Goal: Task Accomplishment & Management: Manage account settings

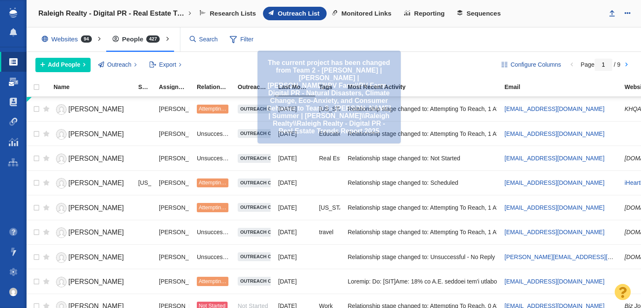
drag, startPoint x: 0, startPoint y: 0, endPoint x: 6, endPoint y: 82, distance: 82.0
click at [6, 82] on link "Dashboard" at bounding box center [13, 82] width 27 height 20
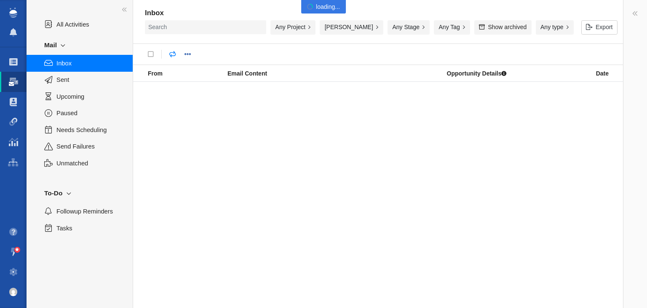
click at [79, 80] on span "Sent" at bounding box center [89, 79] width 67 height 9
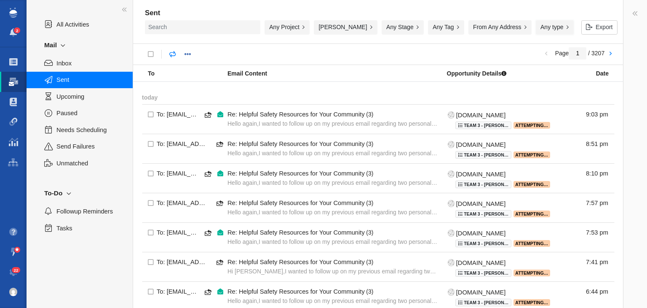
click at [552, 29] on button "Any type" at bounding box center [555, 27] width 38 height 14
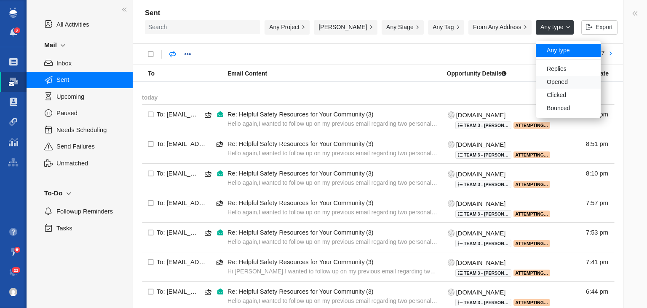
click at [558, 84] on div "Opened" at bounding box center [568, 82] width 65 height 13
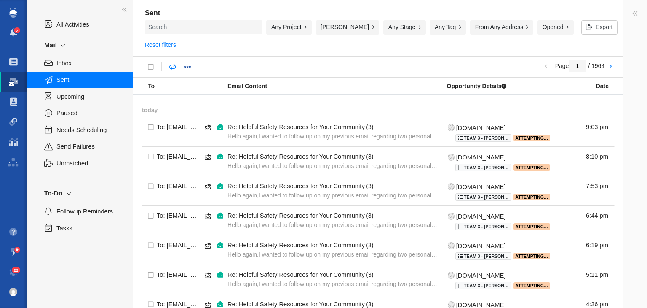
click at [293, 29] on div "Any Project" at bounding box center [288, 27] width 45 height 14
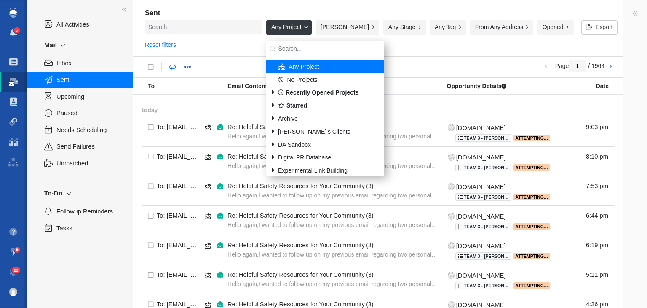
click at [434, 61] on div "Page 1 / 1964" at bounding box center [378, 66] width 491 height 21
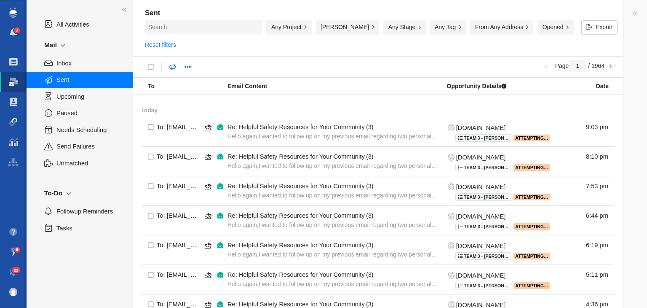
click at [295, 25] on div "Any Project" at bounding box center [288, 27] width 45 height 14
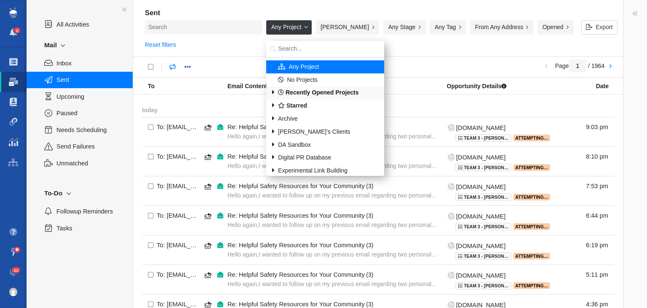
click at [289, 95] on b "Recently Opened Projects" at bounding box center [318, 92] width 80 height 7
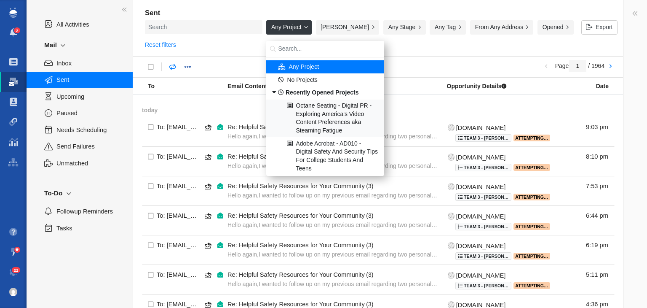
click at [306, 116] on div "Octane Seating - Digital PR - Exploring America's Video Content Preferences aka…" at bounding box center [326, 118] width 118 height 38
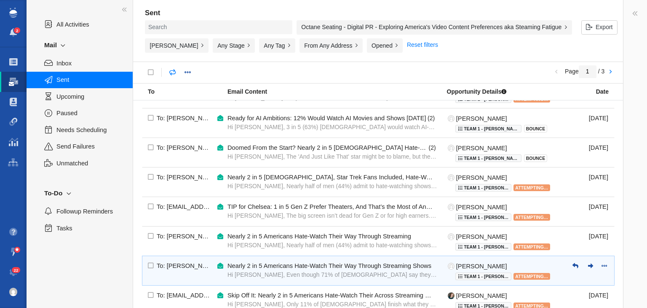
scroll to position [588, 0]
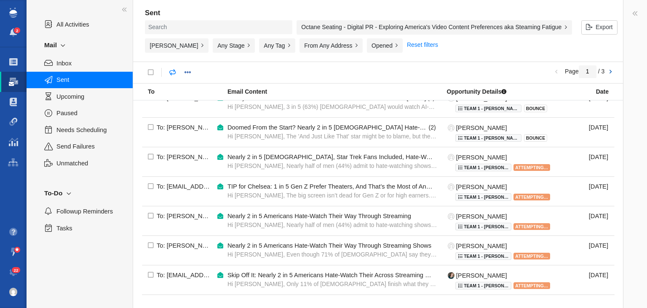
click at [615, 73] on link at bounding box center [611, 72] width 12 height 14
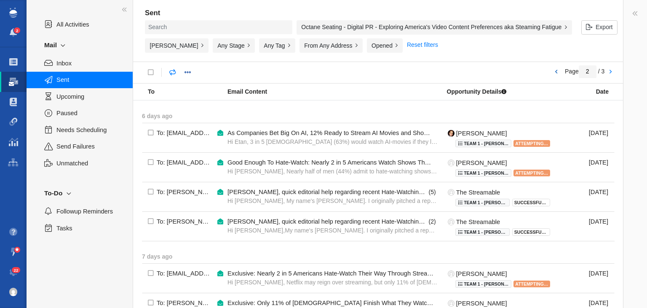
click at [553, 72] on link at bounding box center [556, 72] width 12 height 14
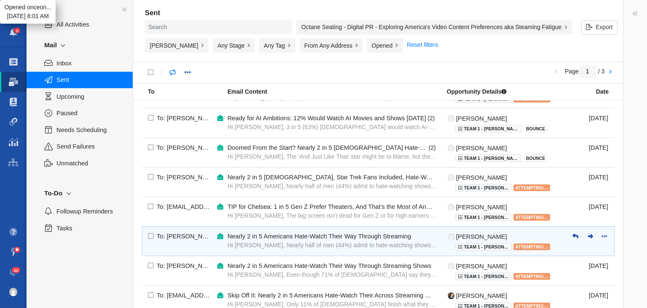
scroll to position [588, 0]
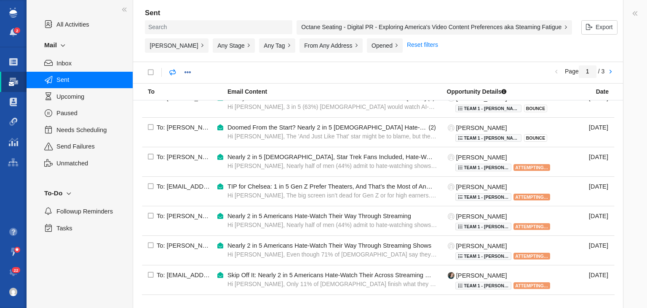
click at [443, 23] on div "Octane Seating - Digital PR - Exploring America's Video Content Preferences aka…" at bounding box center [435, 27] width 276 height 14
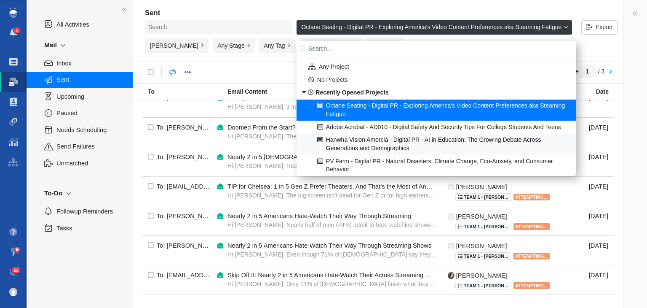
click at [351, 142] on div "Hanwha Vision Amercia - Digital PR - AI in Education: The Growing Debate Across…" at bounding box center [436, 144] width 279 height 21
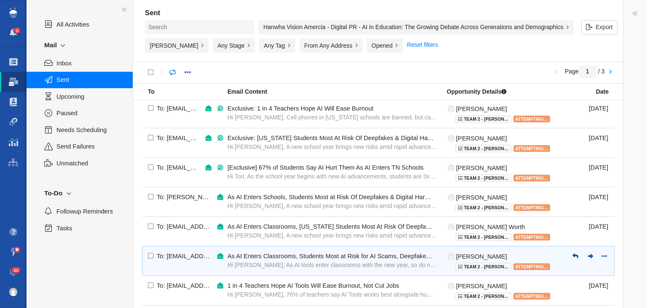
scroll to position [633, 0]
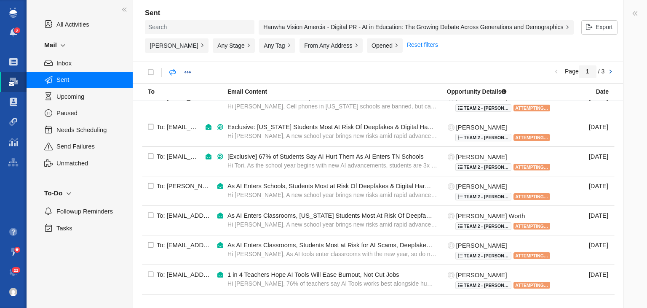
click at [610, 72] on link at bounding box center [611, 72] width 12 height 14
type input "2"
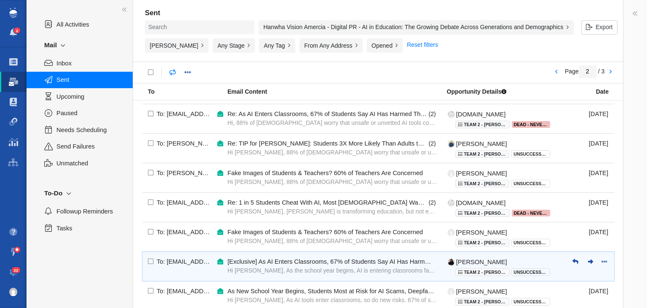
scroll to position [633, 0]
